Goal: Information Seeking & Learning: Check status

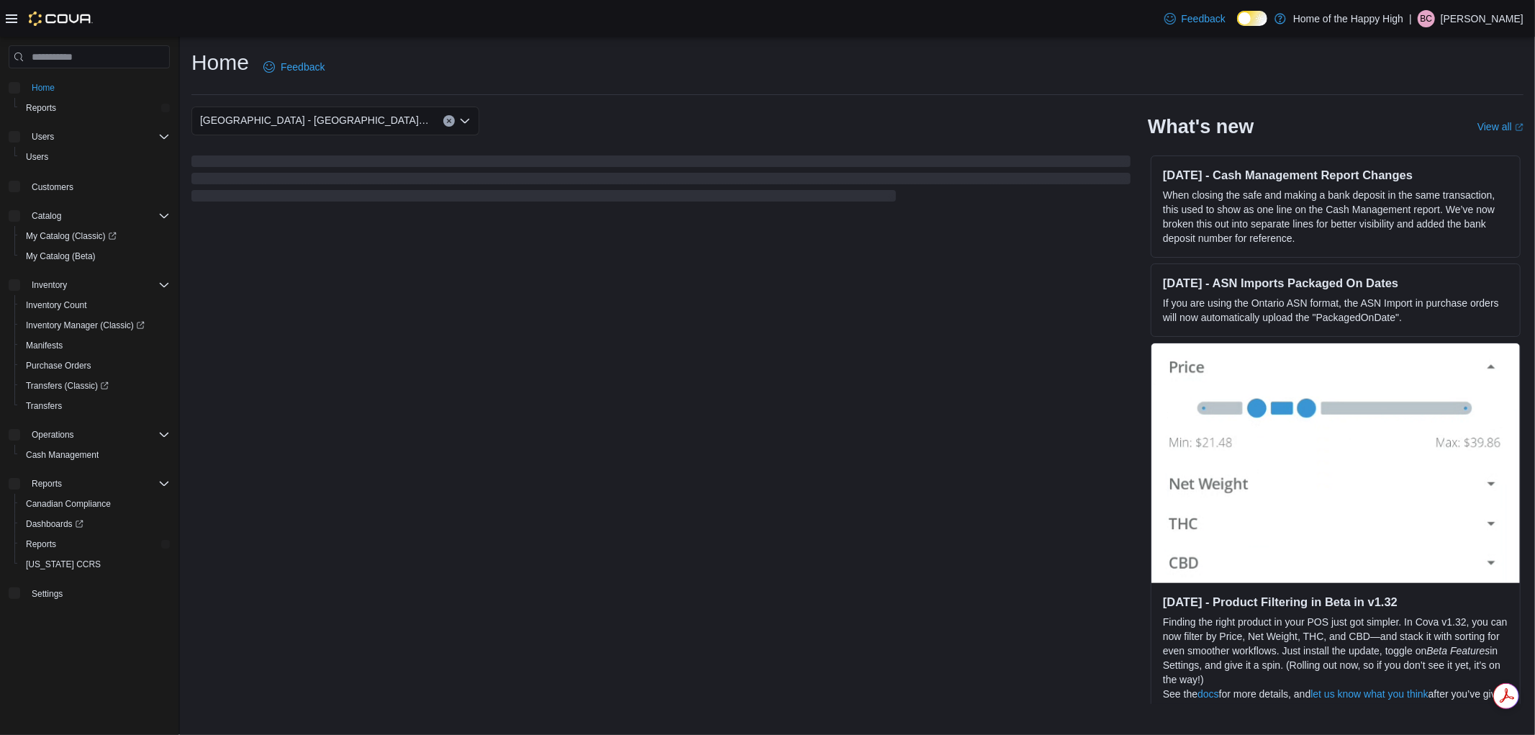
click at [6, 18] on icon at bounding box center [12, 18] width 12 height 9
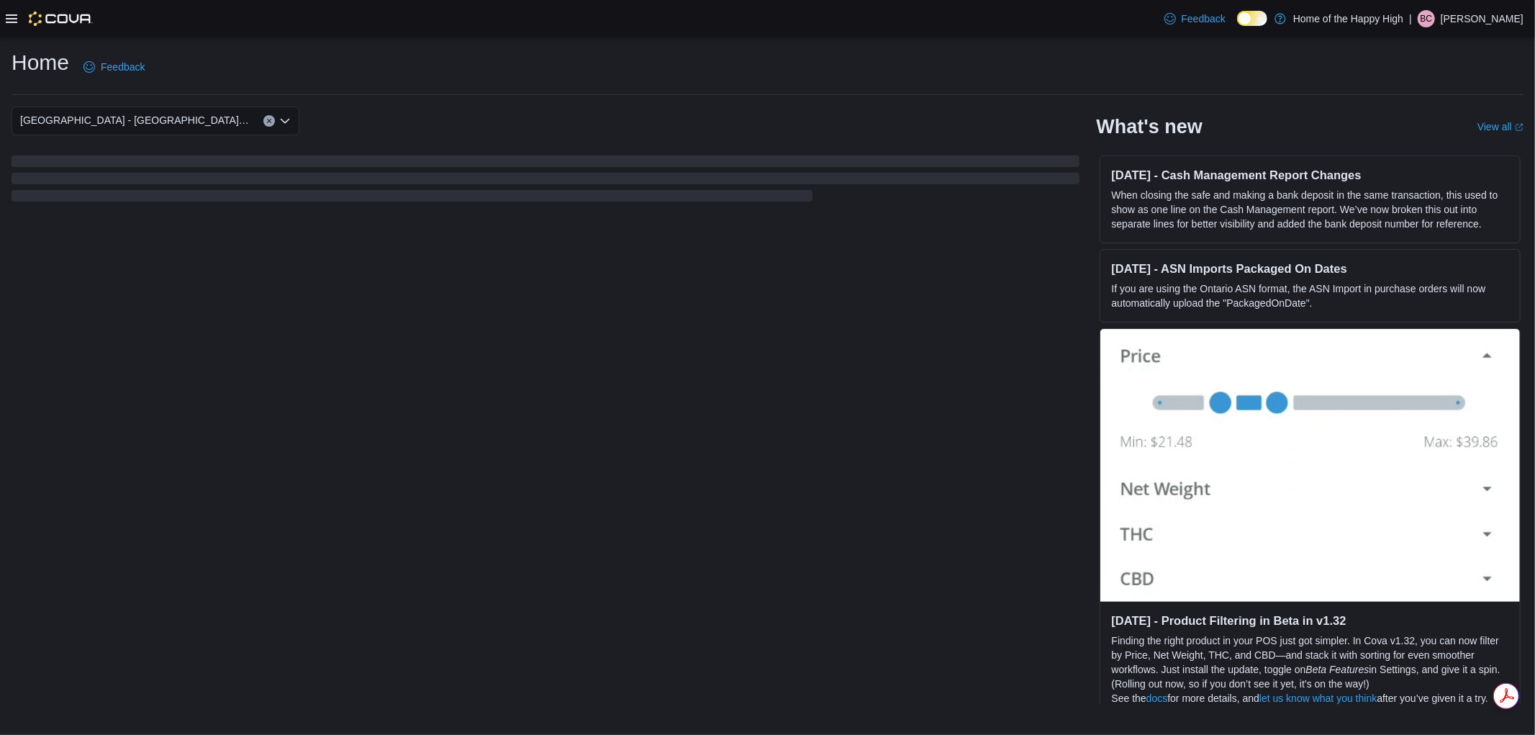
click at [12, 17] on icon at bounding box center [12, 19] width 12 height 12
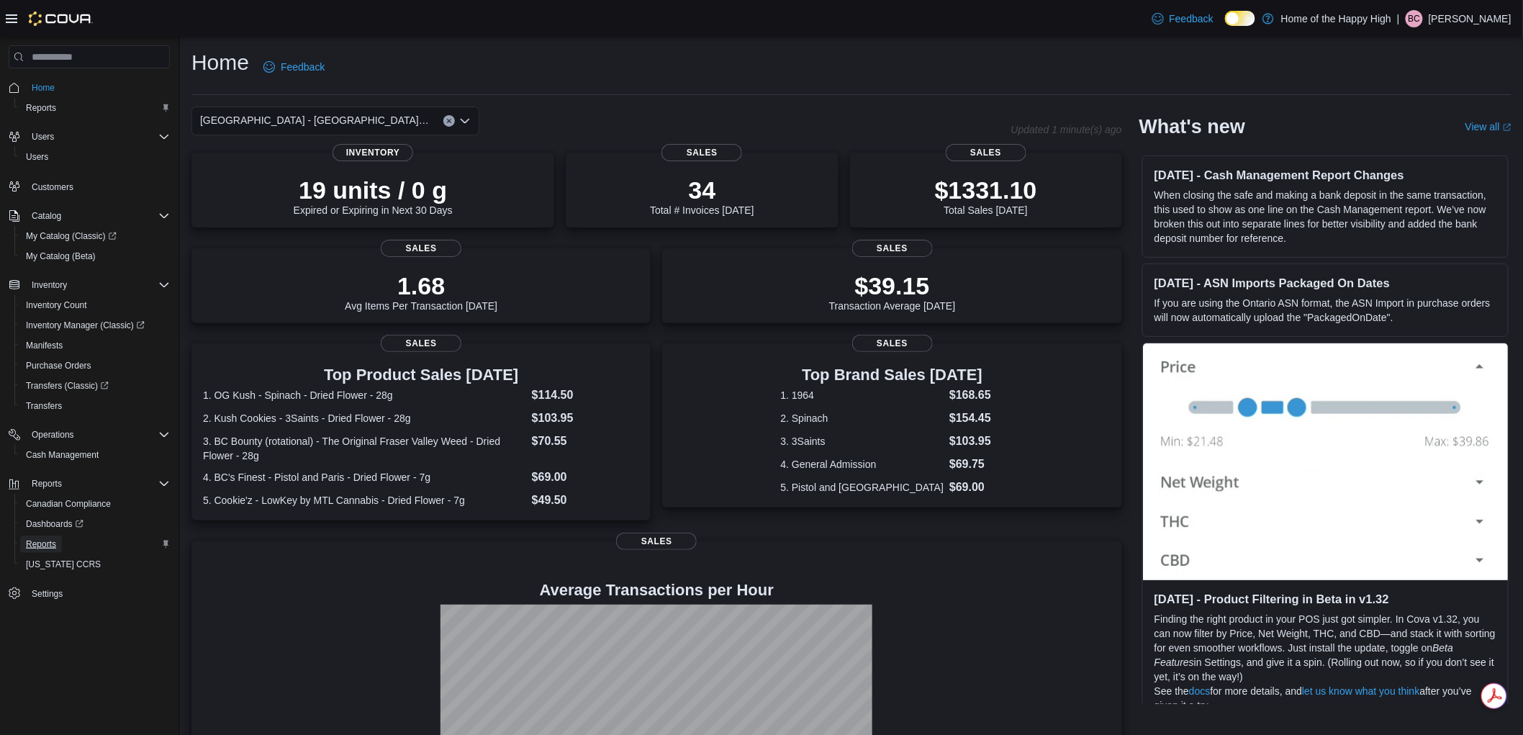
click at [45, 543] on span "Reports" at bounding box center [41, 544] width 30 height 12
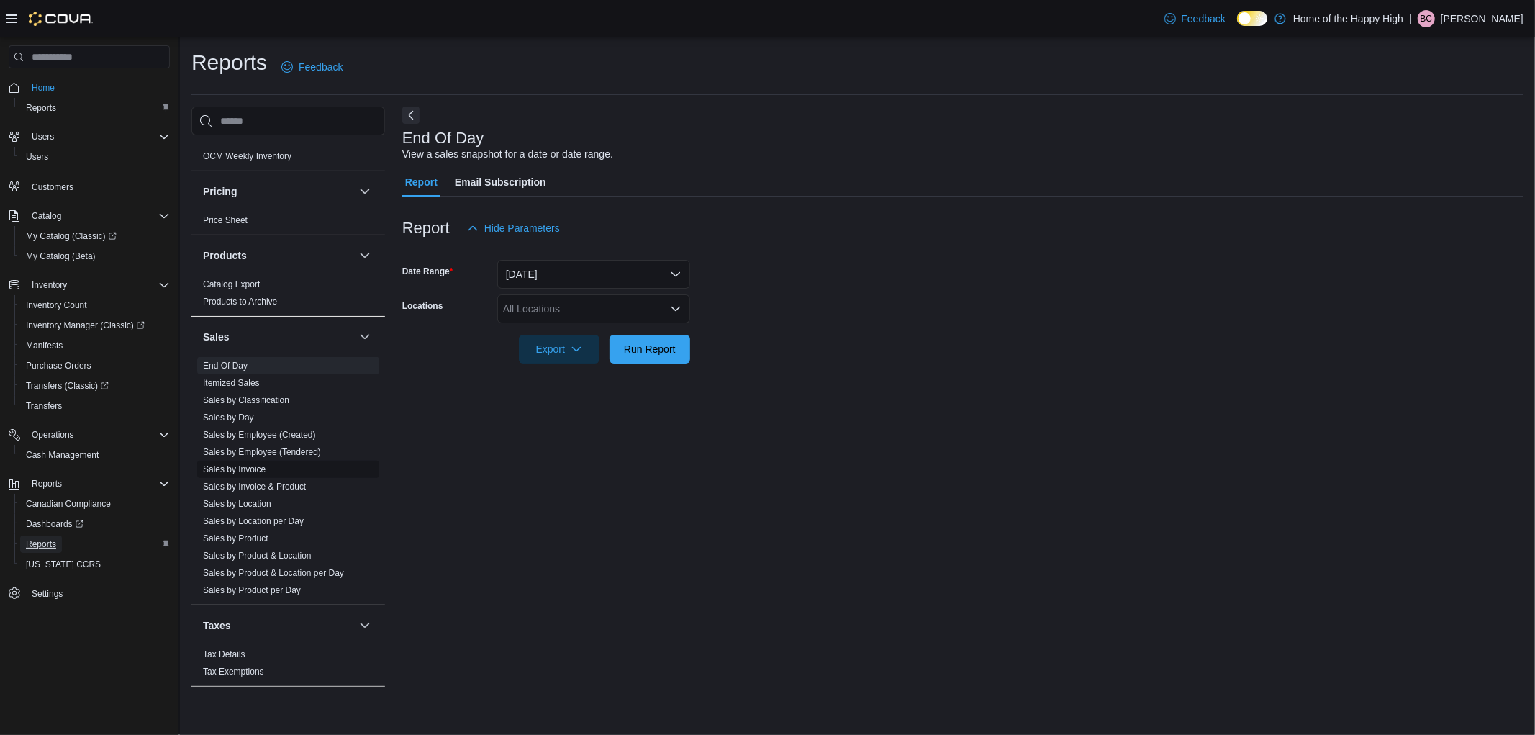
scroll to position [768, 0]
click at [250, 537] on link "Sales by Product & Location" at bounding box center [257, 541] width 109 height 10
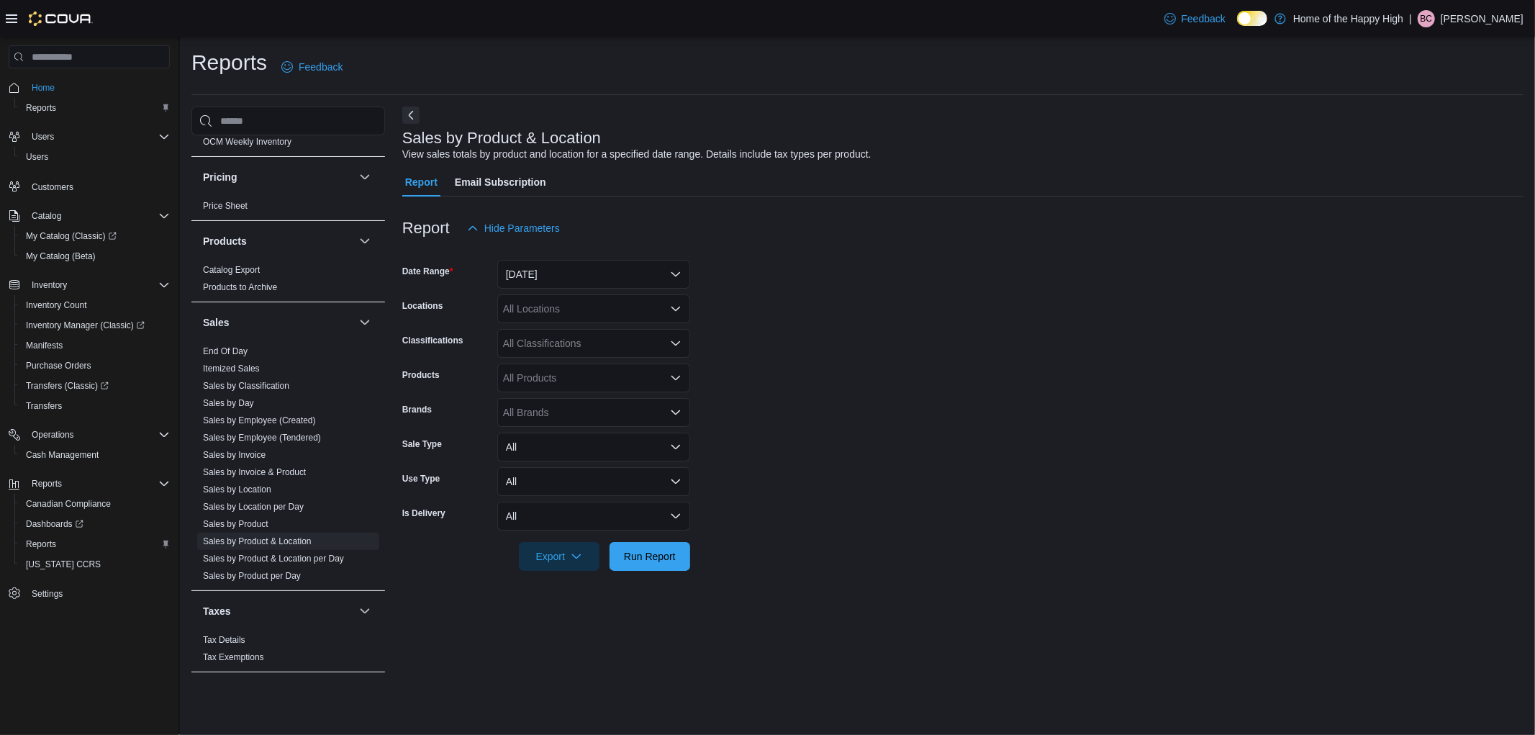
click at [522, 310] on div "All Locations" at bounding box center [593, 308] width 193 height 29
type input "*****"
click at [573, 332] on span "[GEOGRAPHIC_DATA] - [GEOGRAPHIC_DATA] - Fire & Flower" at bounding box center [701, 333] width 288 height 14
click at [886, 337] on form "Date Range [DATE] Locations [GEOGRAPHIC_DATA] - [GEOGRAPHIC_DATA] - Fire & Flow…" at bounding box center [962, 406] width 1121 height 328
click at [601, 264] on button "[DATE]" at bounding box center [593, 274] width 193 height 29
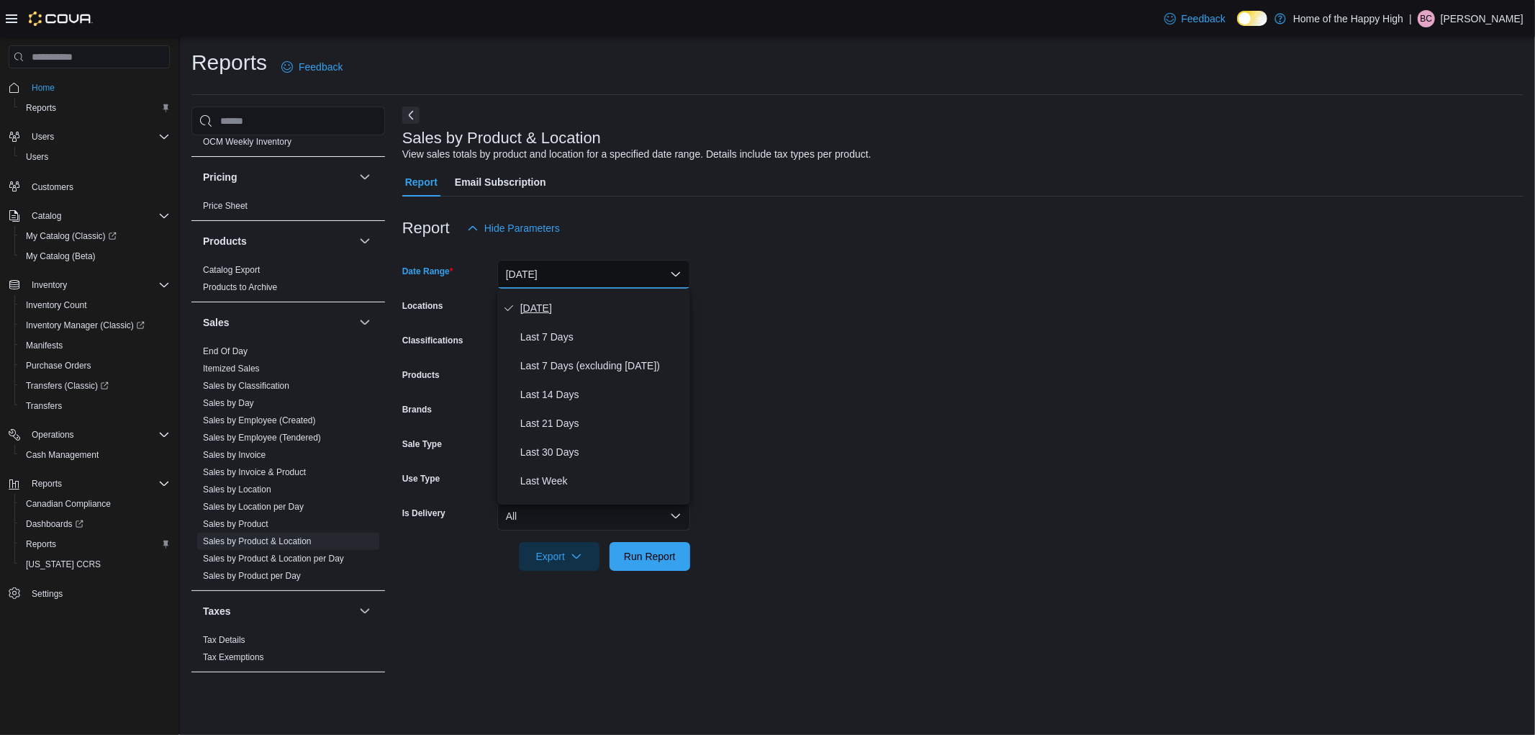
scroll to position [160, 0]
click at [580, 435] on span "Last Quarter" at bounding box center [602, 430] width 164 height 17
click at [920, 414] on form "Date Range Last Quarter Locations [GEOGRAPHIC_DATA] - [GEOGRAPHIC_DATA] - Fire …" at bounding box center [962, 406] width 1121 height 328
click at [547, 390] on div "All Products" at bounding box center [593, 377] width 193 height 29
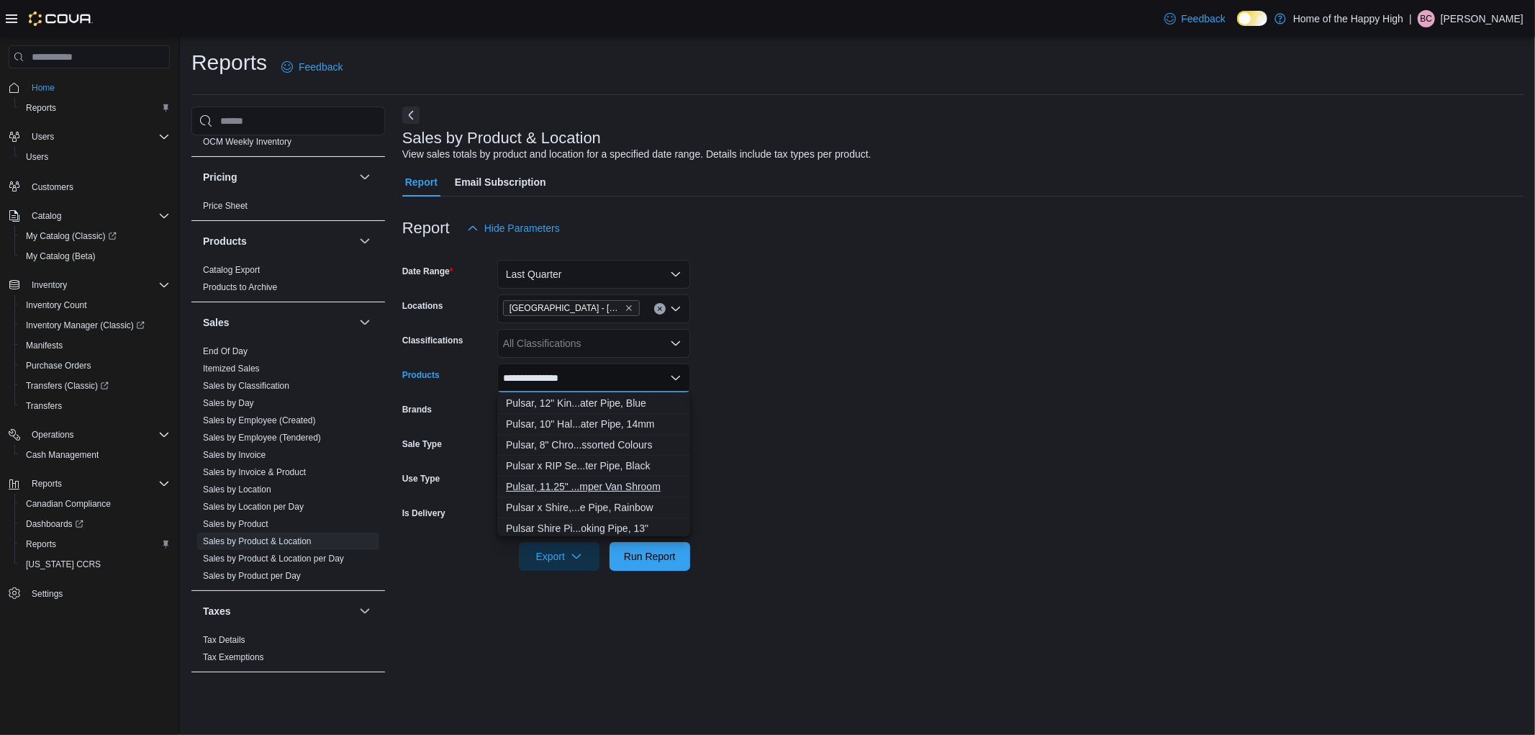
scroll to position [559, 0]
type input "**********"
drag, startPoint x: 950, startPoint y: 299, endPoint x: 774, endPoint y: 127, distance: 246.3
click at [918, 253] on form "**********" at bounding box center [962, 406] width 1121 height 328
